Goal: Transaction & Acquisition: Purchase product/service

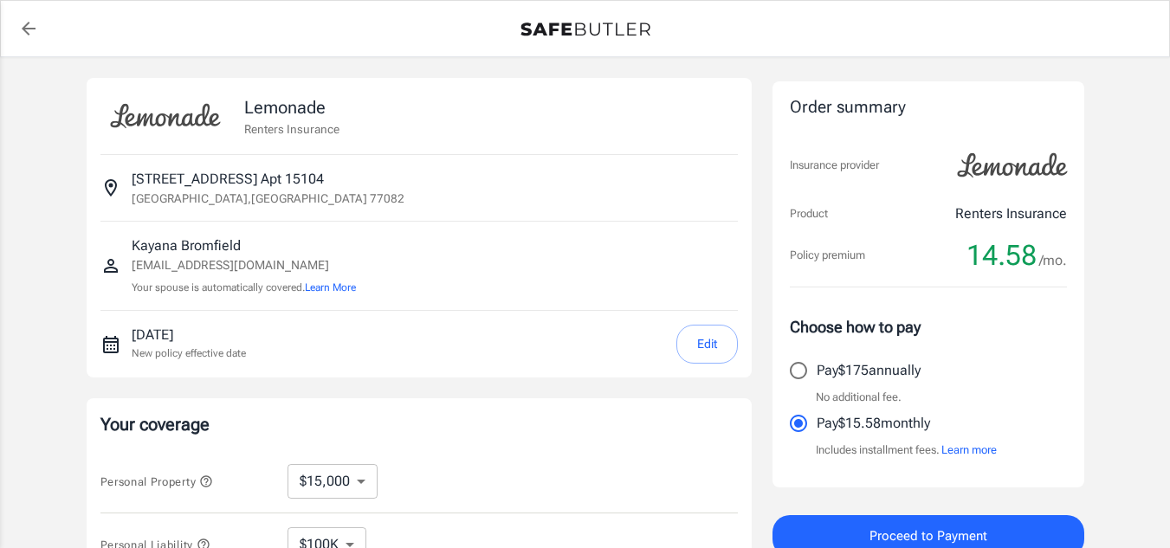
select select "15000"
select select "500"
click at [29, 18] on icon "back to quotes" at bounding box center [28, 28] width 21 height 21
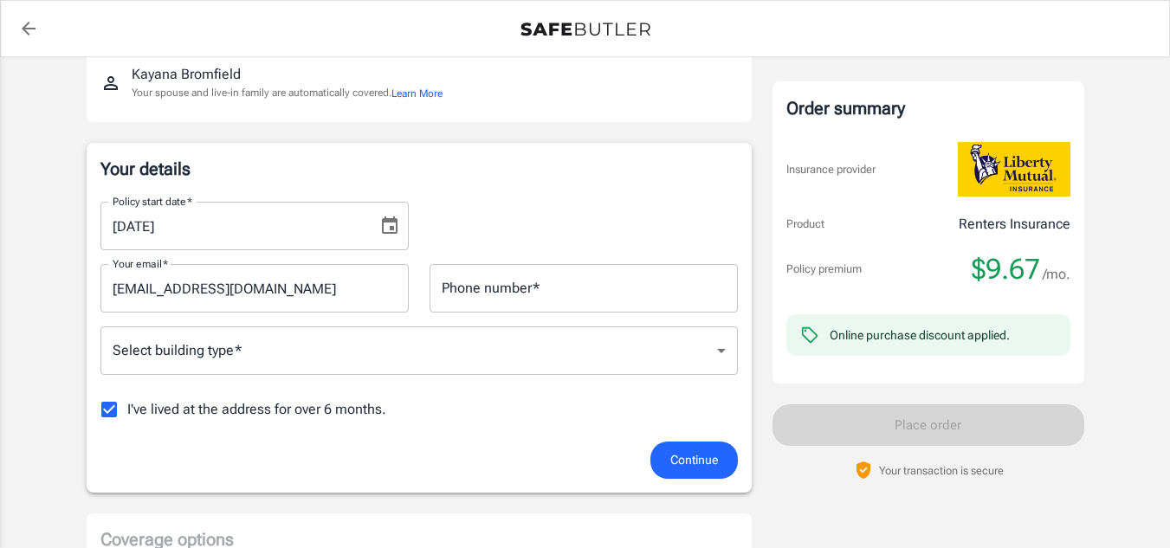
scroll to position [190, 0]
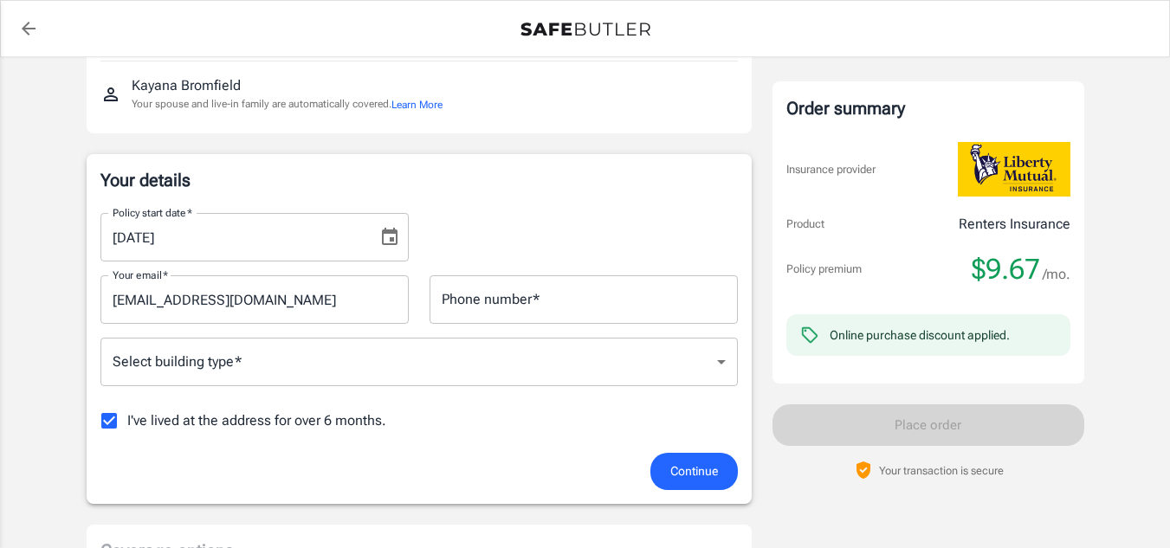
click at [111, 423] on input "I've lived at the address for over 6 months." at bounding box center [109, 421] width 36 height 36
checkbox input "false"
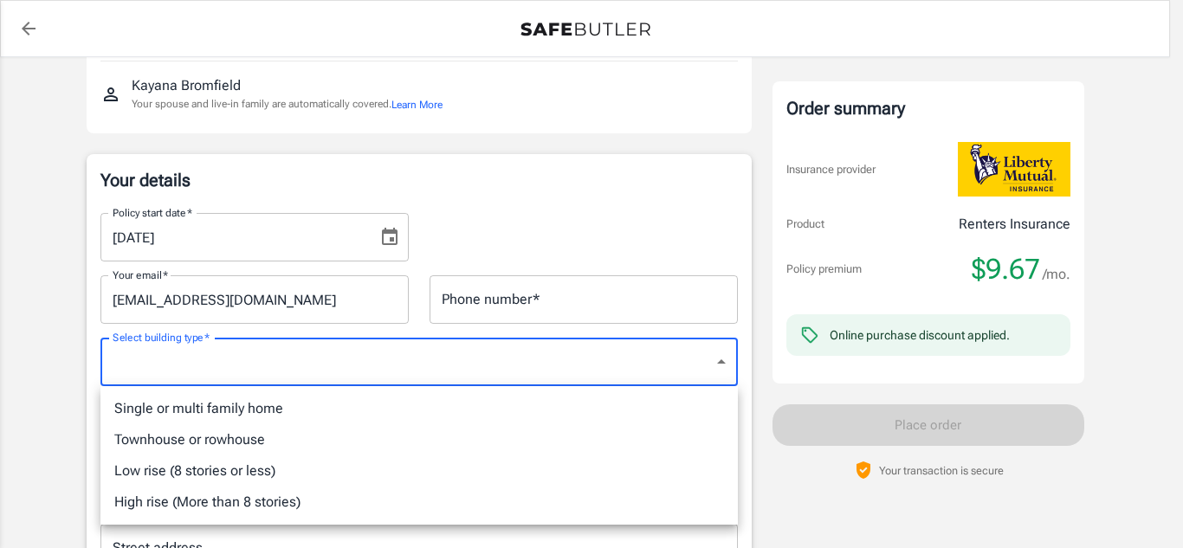
click at [242, 480] on li "Low rise (8 stories or less)" at bounding box center [418, 470] width 637 height 31
type input "lowrise"
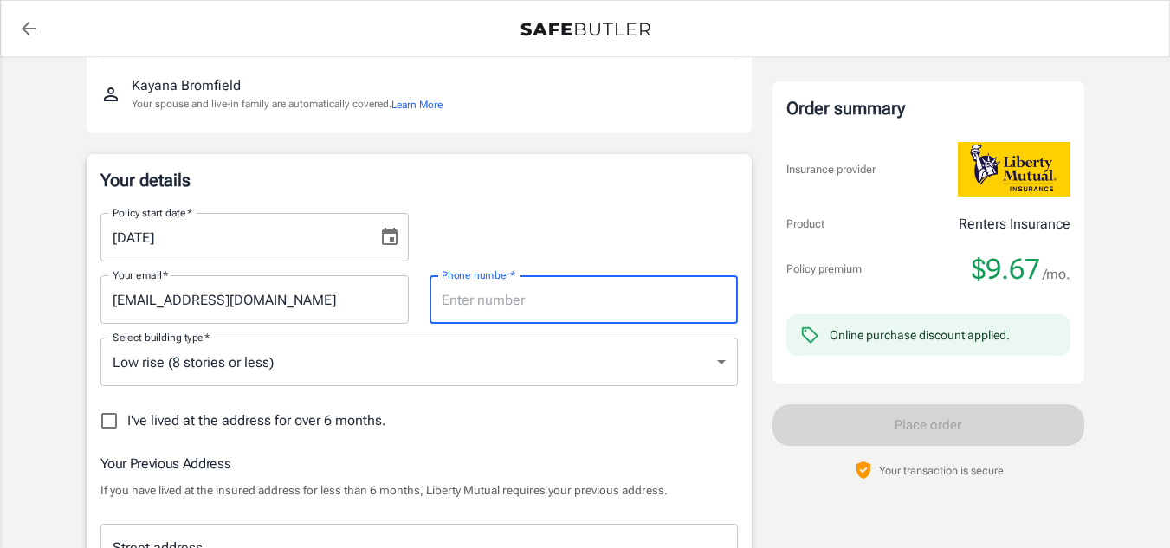
click at [572, 304] on input "Phone number   *" at bounding box center [583, 299] width 308 height 48
type input "7542446332"
type input "[STREET_ADDRESS]"
type input "Miramar"
type input "33023"
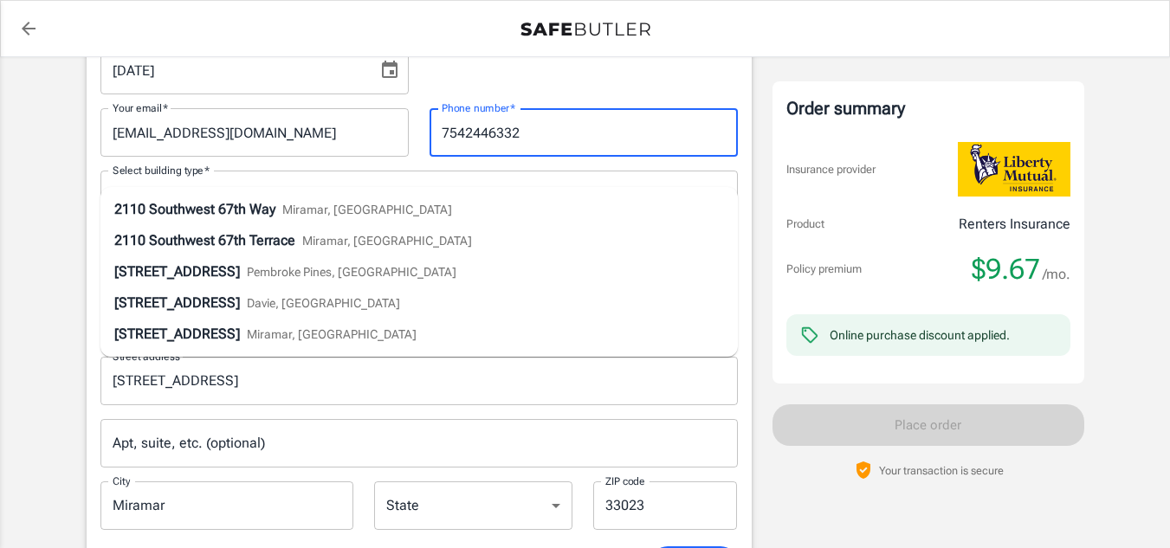
scroll to position [361, 0]
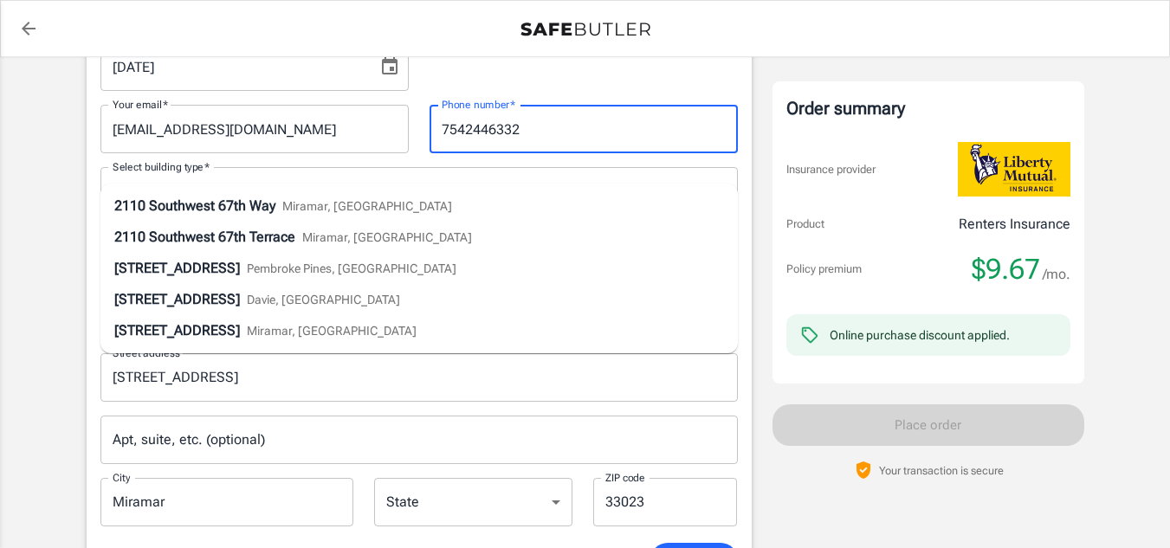
click at [351, 211] on span "Miramar, [GEOGRAPHIC_DATA]" at bounding box center [367, 206] width 170 height 14
type input "[STREET_ADDRESS]"
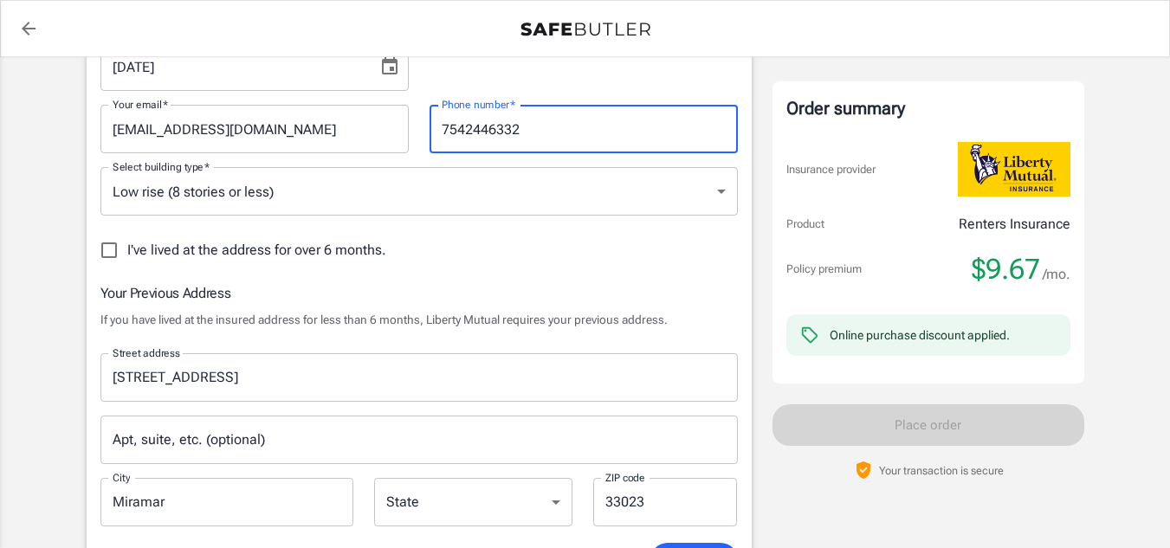
select select "FL"
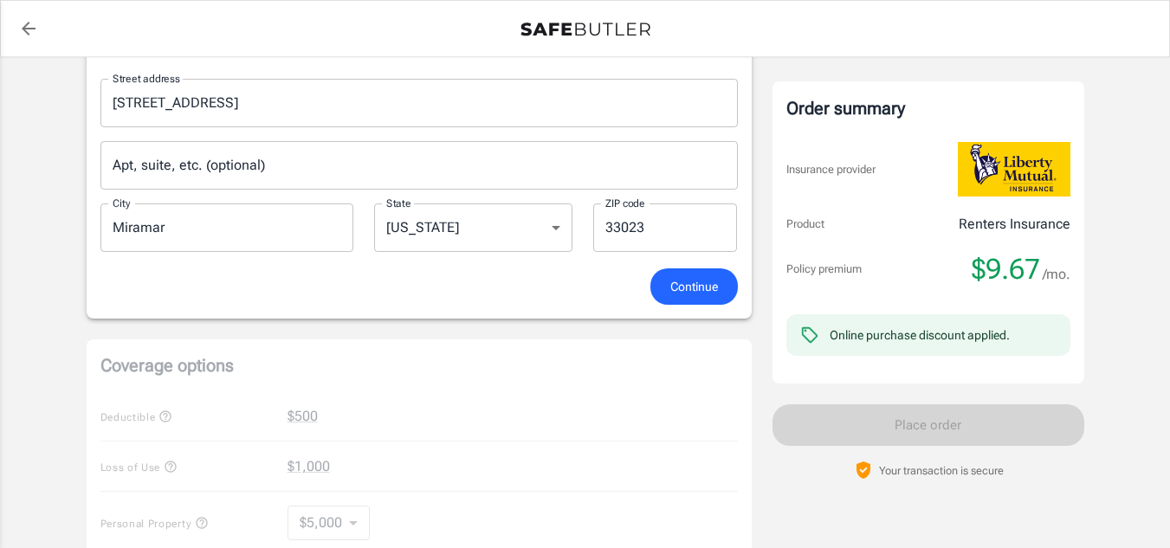
scroll to position [666, 0]
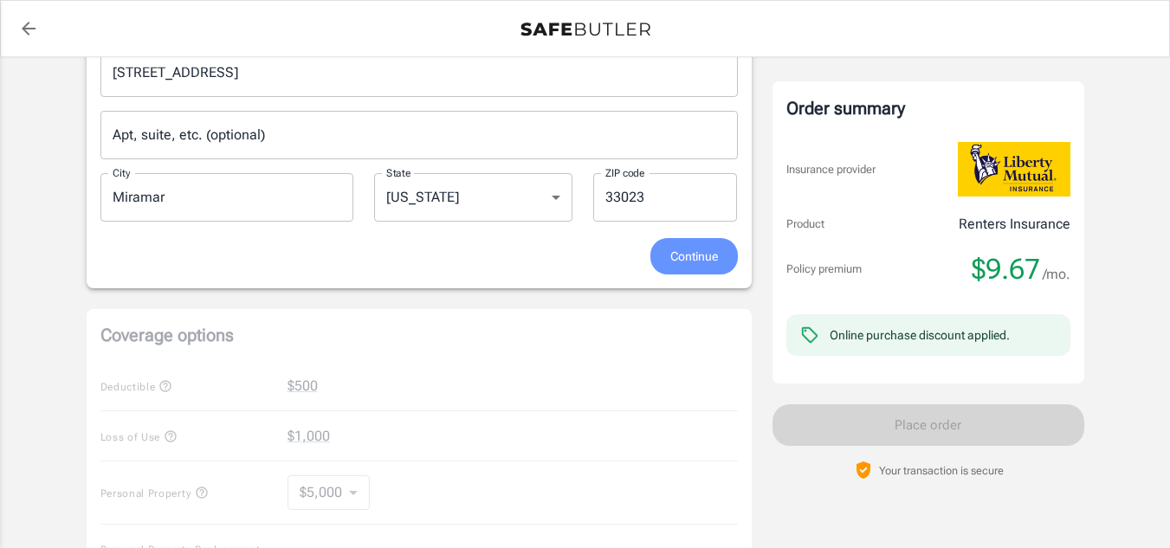
click at [696, 260] on span "Continue" at bounding box center [694, 257] width 48 height 22
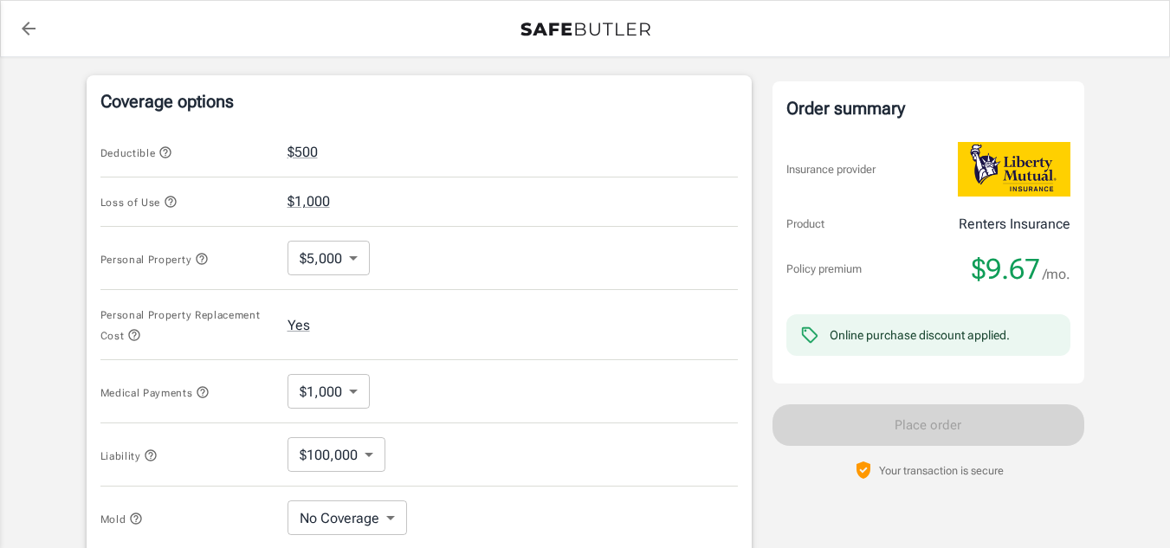
scroll to position [677, 0]
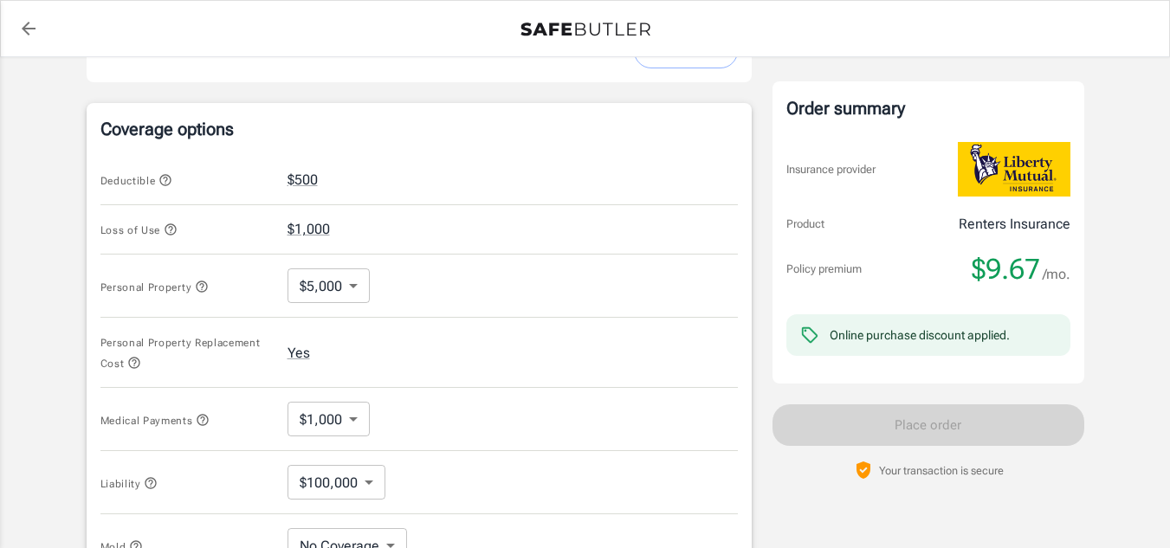
click at [344, 291] on body "Policy premium $ 9.67 /mo Liberty Mutual Renters Insurance [STREET_ADDRESS] You…" at bounding box center [585, 205] width 1170 height 1765
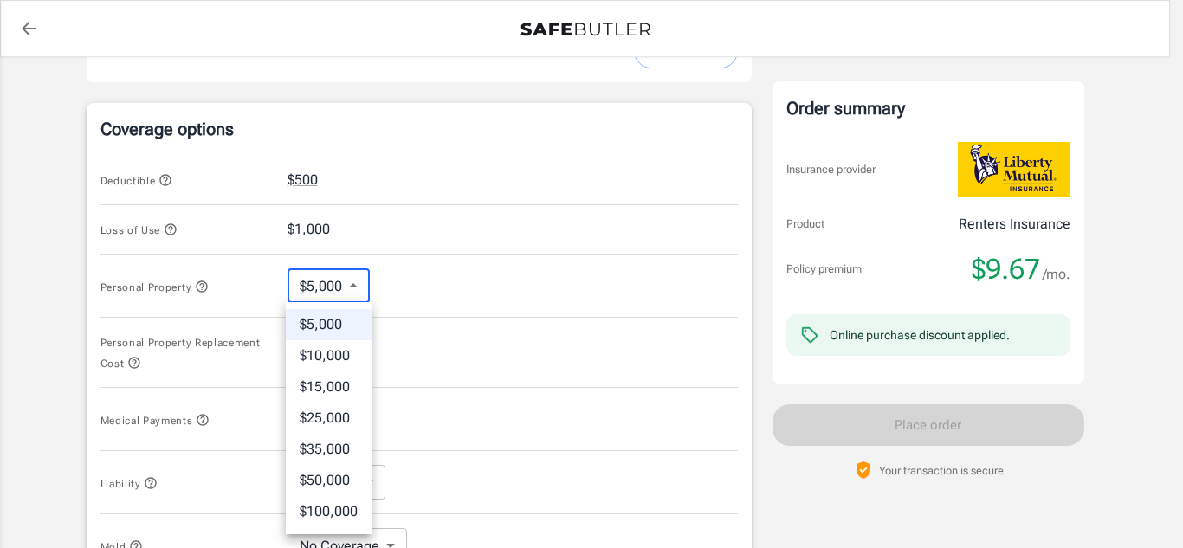
click at [341, 361] on li "$10,000" at bounding box center [329, 355] width 86 height 31
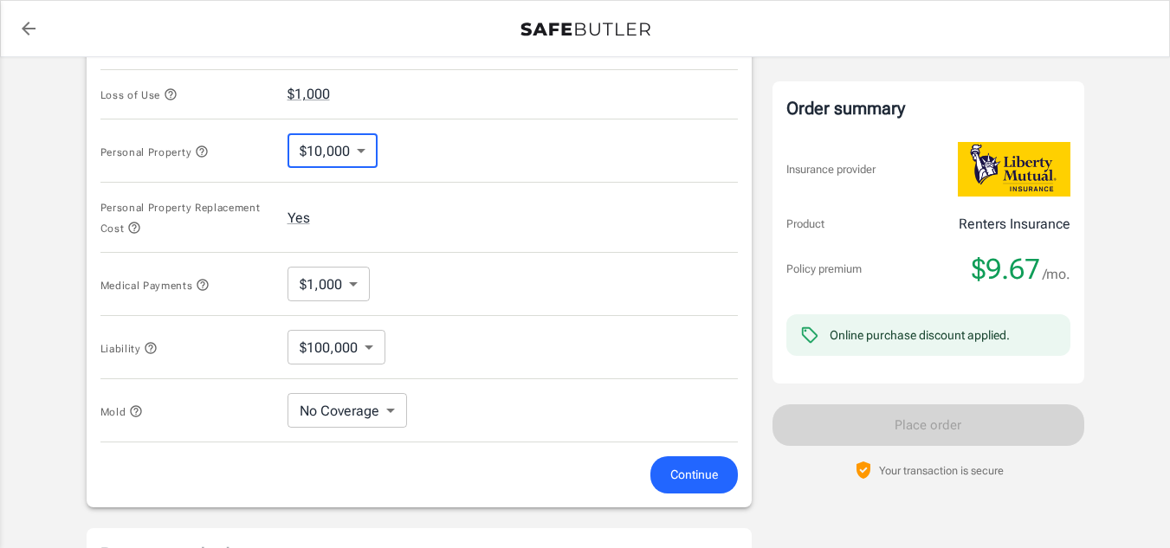
scroll to position [814, 0]
click at [385, 424] on body "Policy premium $ 9.67 /mo Liberty Mutual Renters Insurance [STREET_ADDRESS] You…" at bounding box center [585, 68] width 1170 height 1765
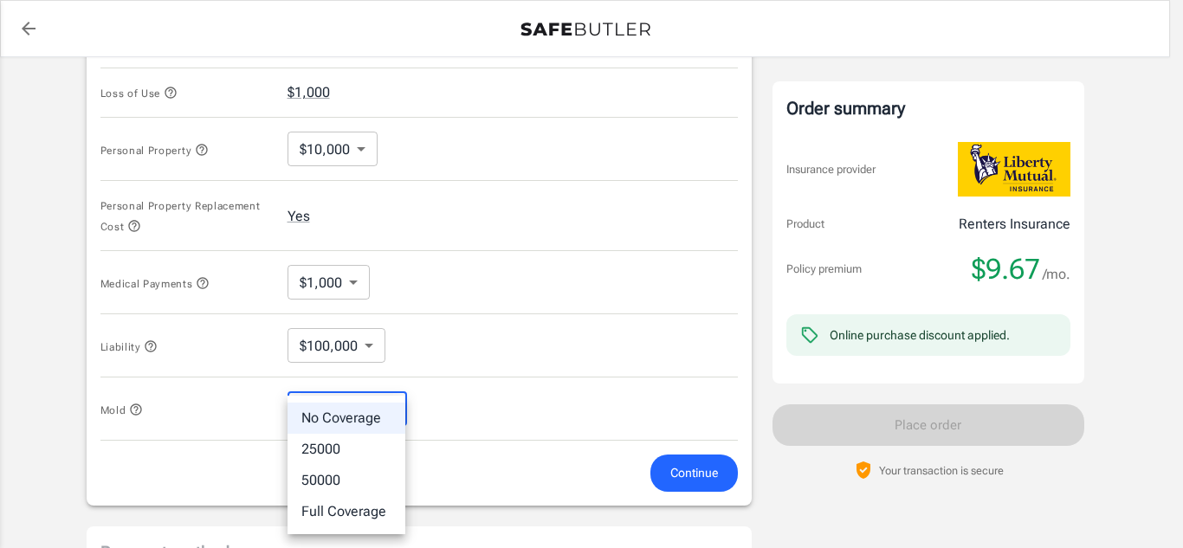
click at [449, 428] on div at bounding box center [591, 274] width 1183 height 548
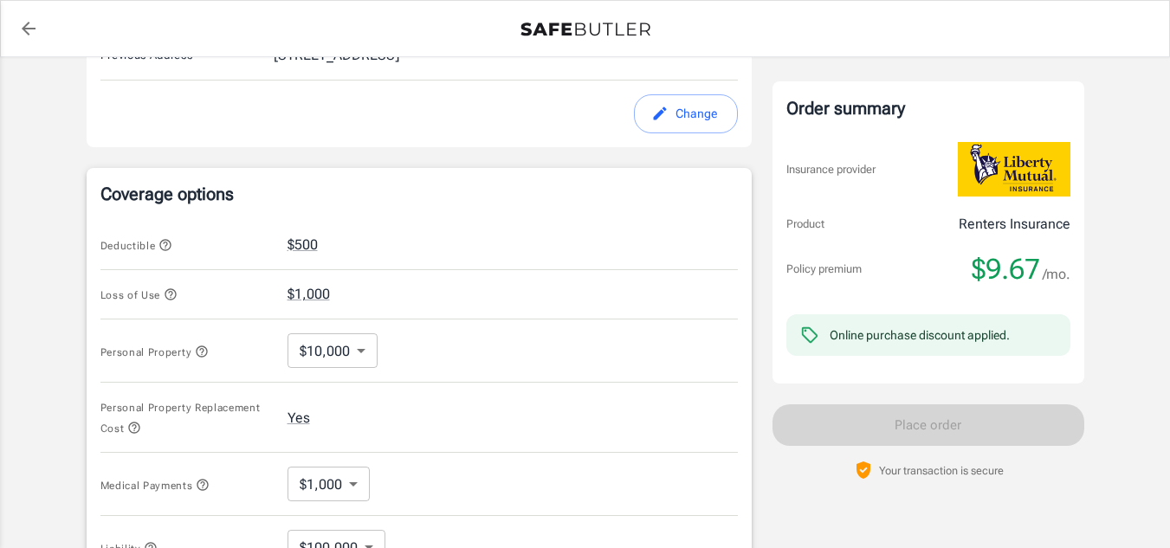
scroll to position [610, 0]
click at [355, 360] on body "Policy premium $ 9.67 /mo Liberty Mutual Renters Insurance [STREET_ADDRESS] You…" at bounding box center [585, 272] width 1170 height 1765
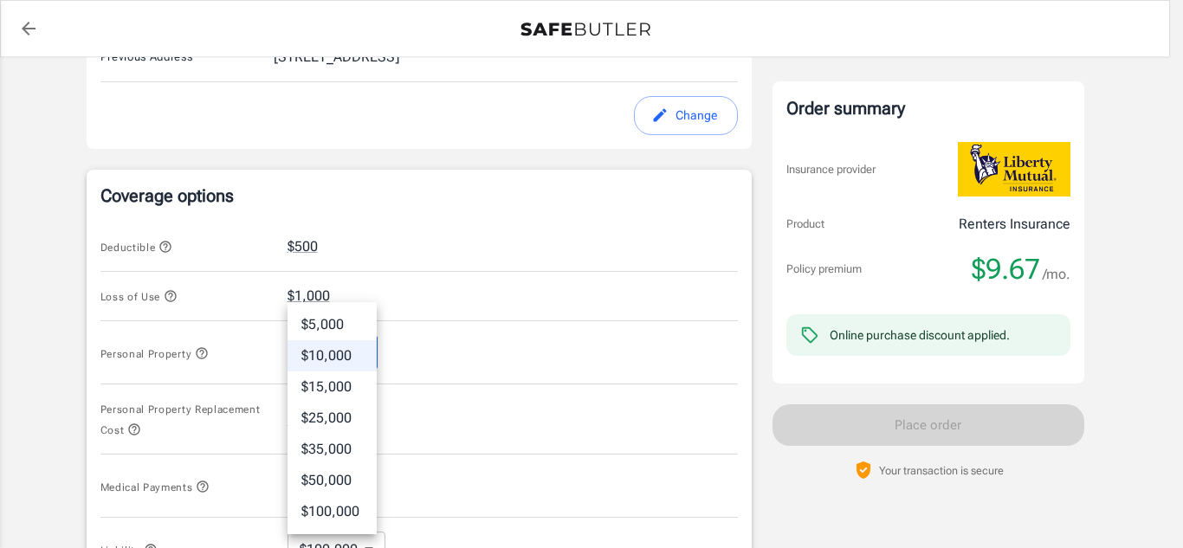
click at [355, 391] on li "$15,000" at bounding box center [331, 386] width 89 height 31
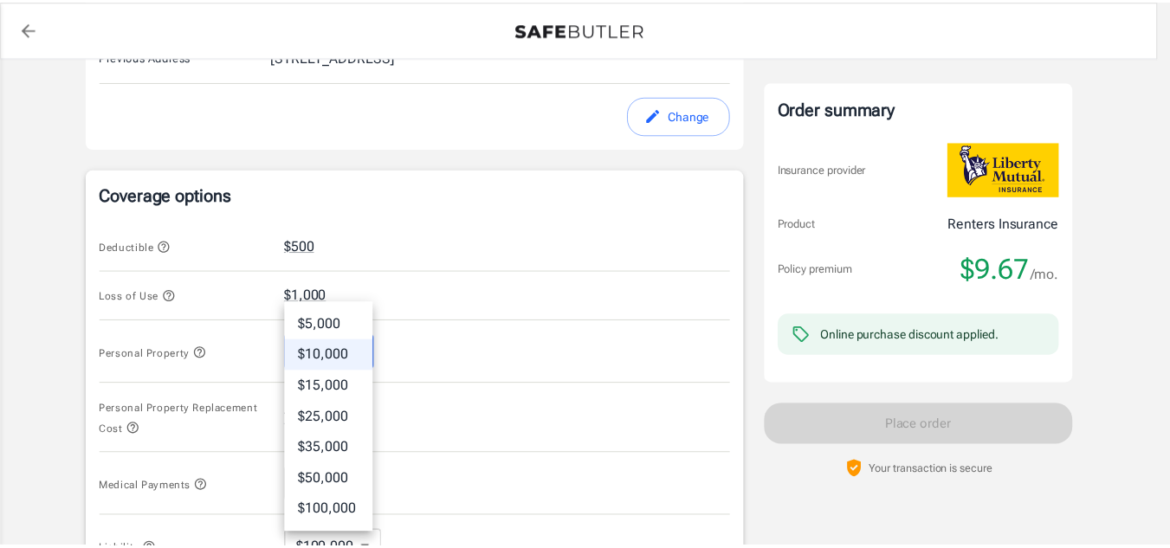
type input "15000"
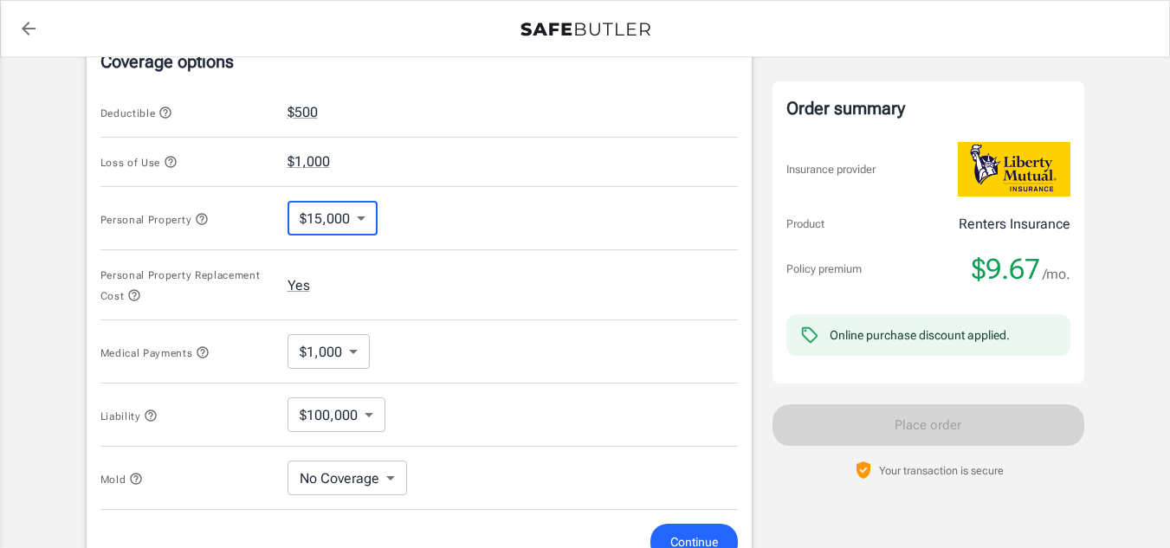
scroll to position [760, 0]
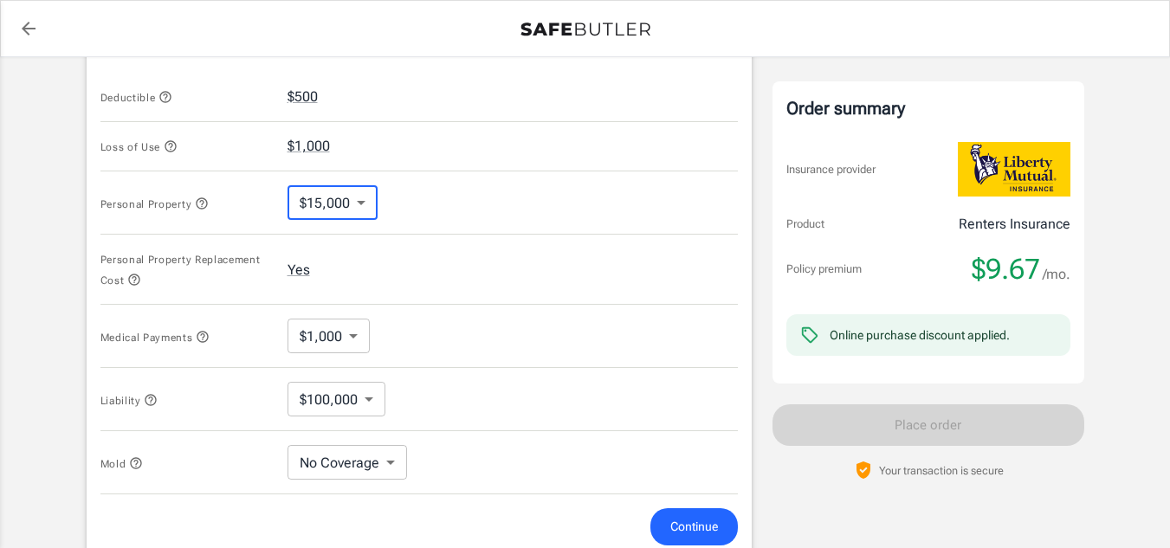
click at [346, 345] on body "Policy premium $ 9.67 /mo Liberty Mutual Renters Insurance [STREET_ADDRESS] You…" at bounding box center [585, 122] width 1170 height 1765
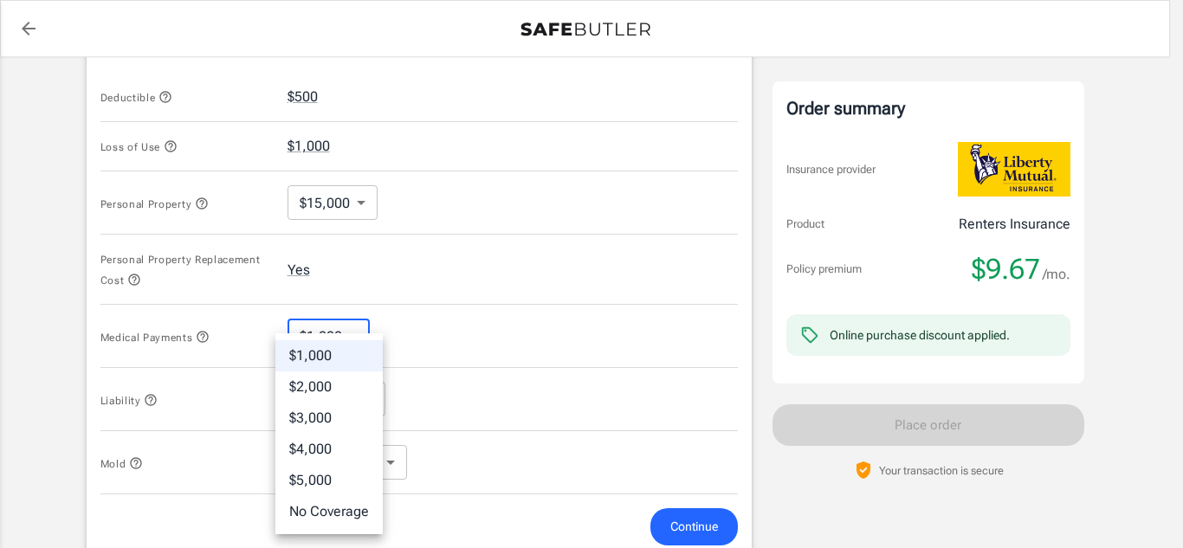
click at [448, 347] on div at bounding box center [591, 274] width 1183 height 548
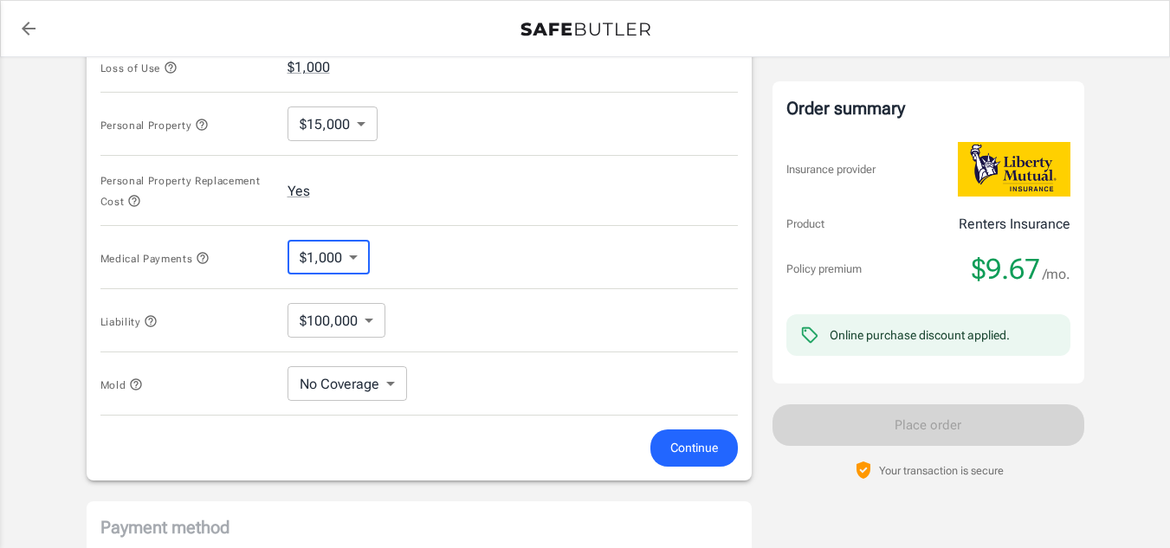
scroll to position [846, 0]
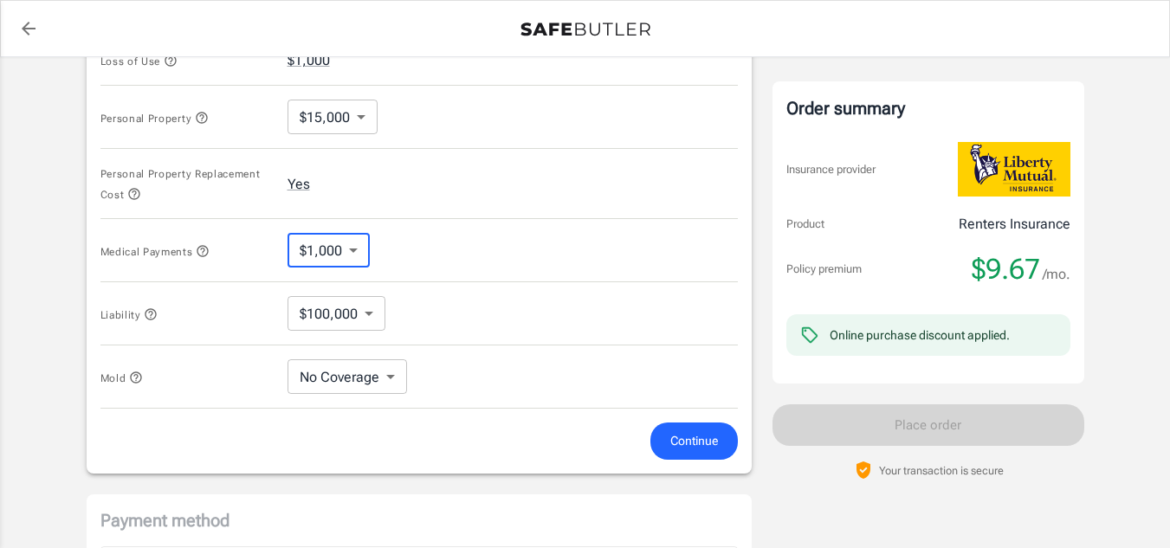
click at [387, 385] on body "Policy premium $ 9.67 /mo Liberty Mutual Renters Insurance [STREET_ADDRESS] You…" at bounding box center [585, 36] width 1170 height 1765
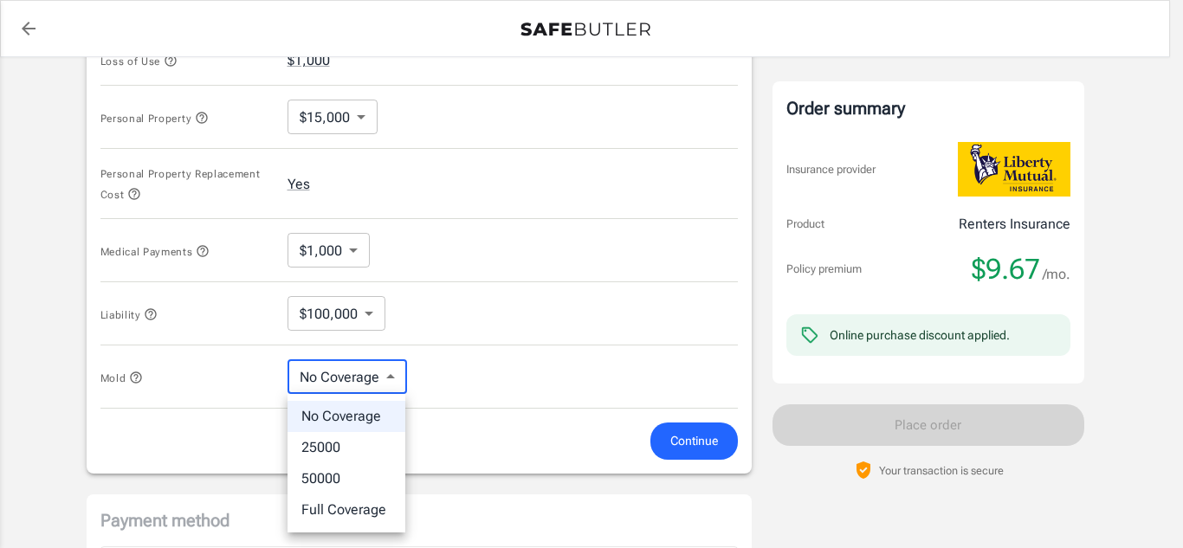
click at [364, 513] on li "Full Coverage" at bounding box center [346, 509] width 118 height 31
type input "Full Coverage"
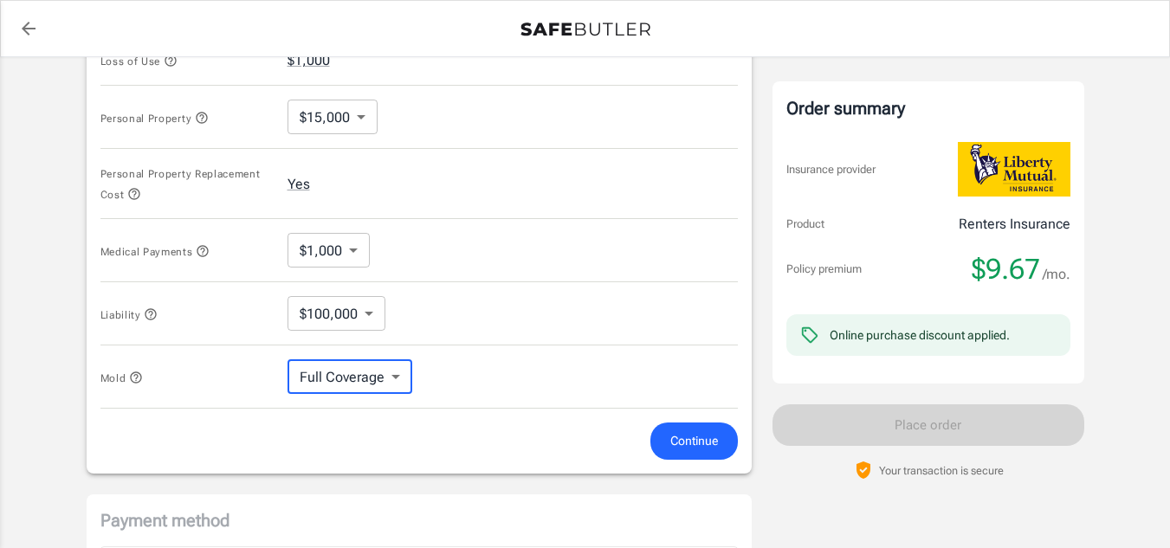
click at [393, 473] on div "Coverage options Deductible $500 Loss of Use $1,000 Personal Property $15,000 1…" at bounding box center [419, 203] width 665 height 539
click at [139, 384] on icon "button" at bounding box center [136, 378] width 14 height 14
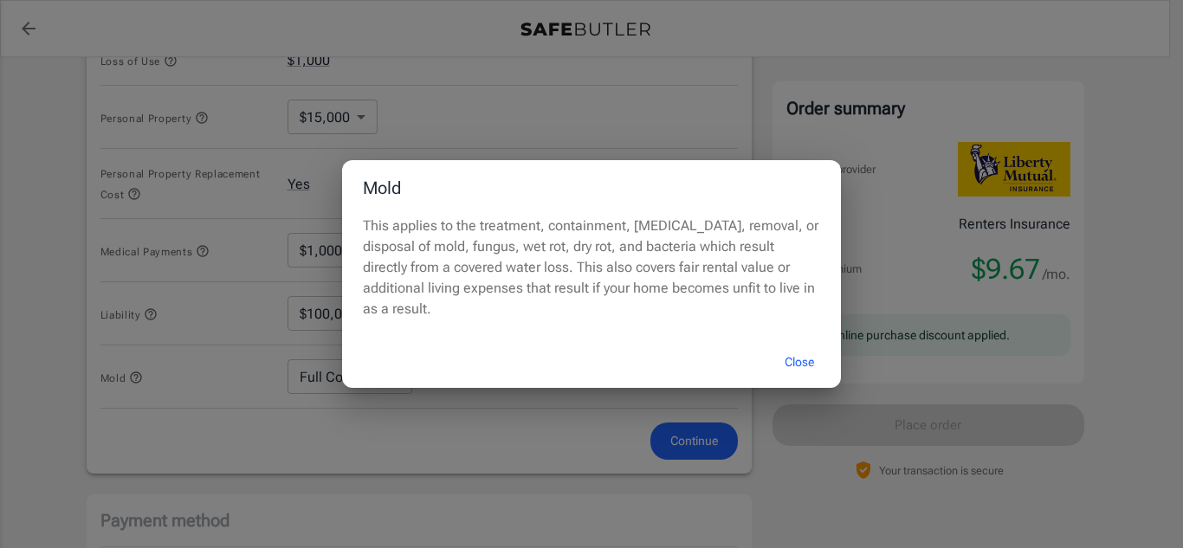
click at [795, 360] on button "Close" at bounding box center [798, 362] width 69 height 37
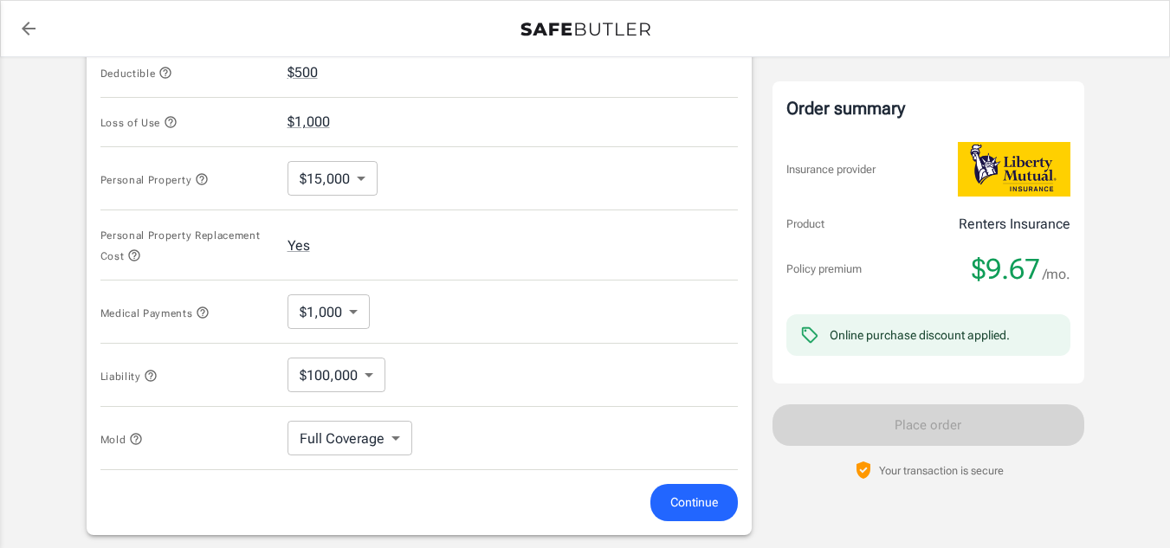
scroll to position [829, 0]
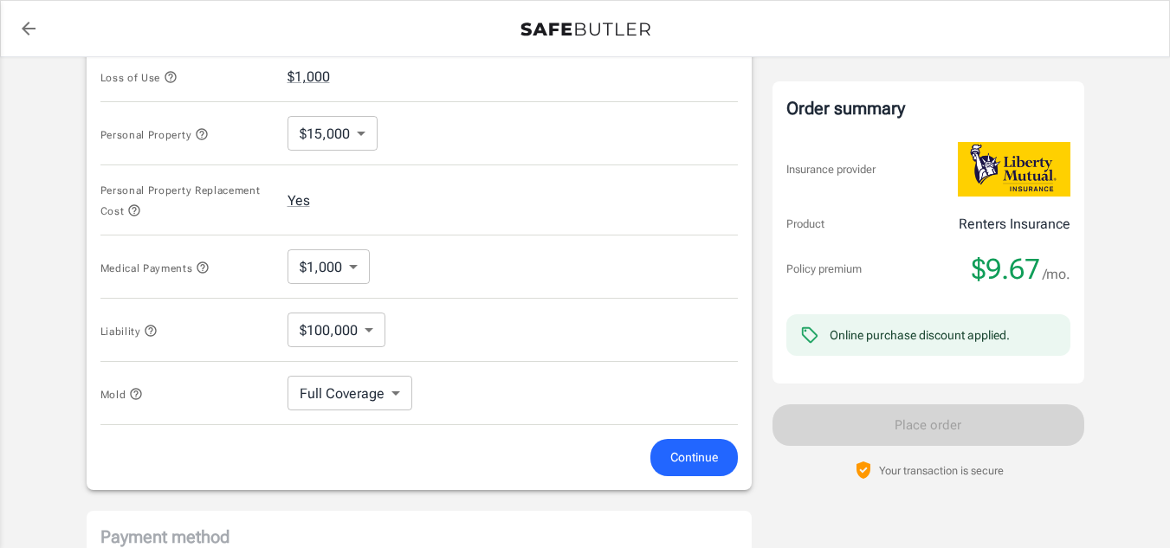
click at [684, 463] on span "Continue" at bounding box center [694, 458] width 48 height 22
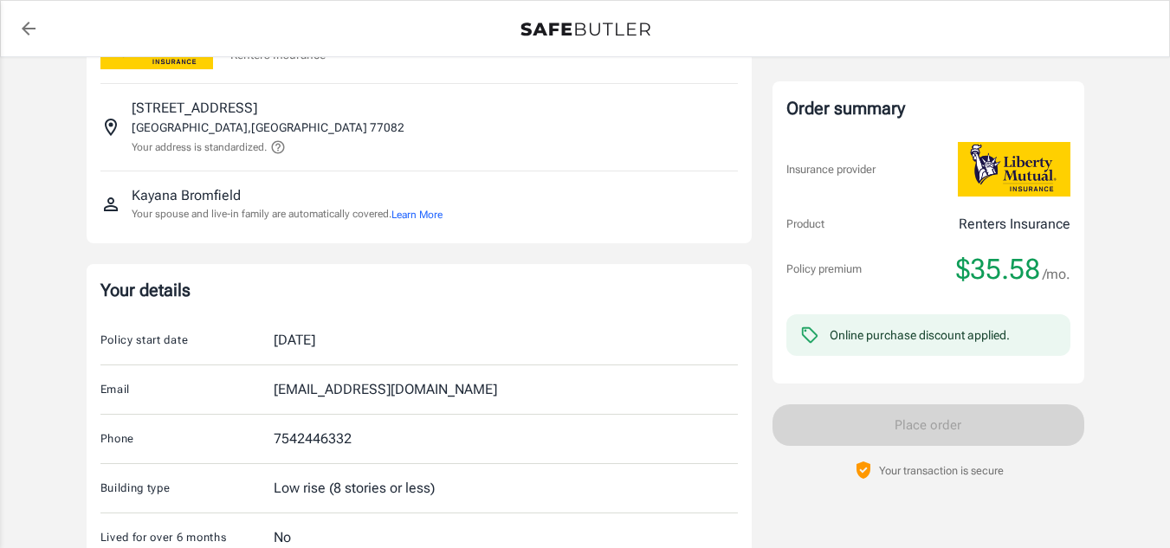
scroll to position [0, 0]
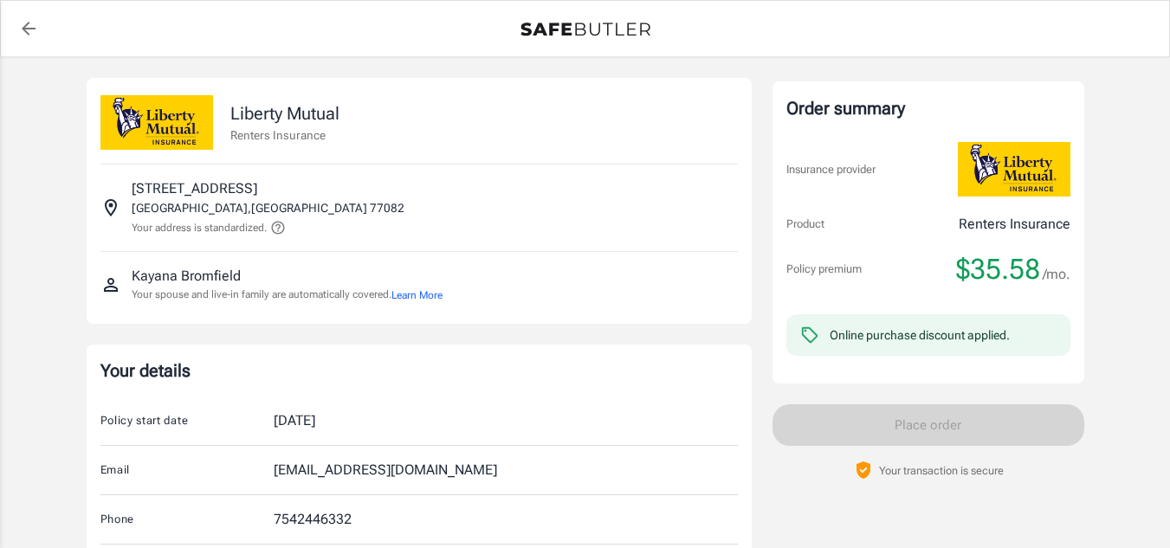
click at [28, 32] on icon "back to quotes" at bounding box center [28, 28] width 21 height 21
